Goal: Information Seeking & Learning: Learn about a topic

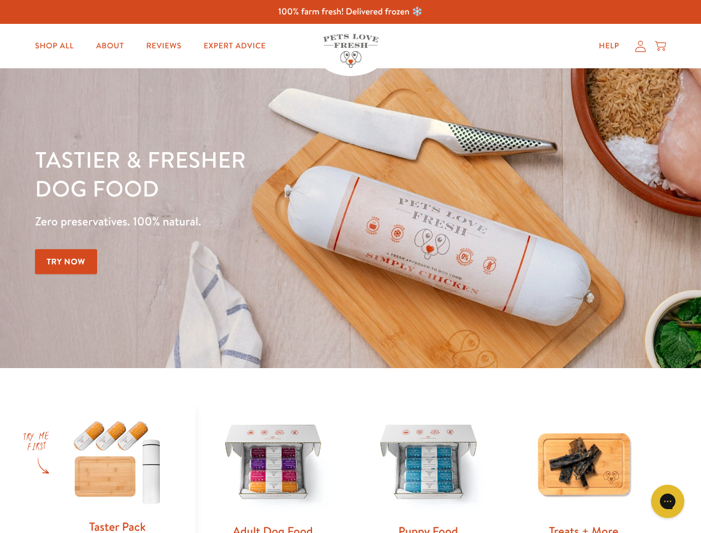
click at [350, 267] on div "Tastier & fresher dog food Zero preservatives. 100% natural. Try Now" at bounding box center [245, 218] width 421 height 147
click at [668, 501] on icon "Gorgias live chat" at bounding box center [667, 501] width 11 height 11
